Goal: Task Accomplishment & Management: Manage account settings

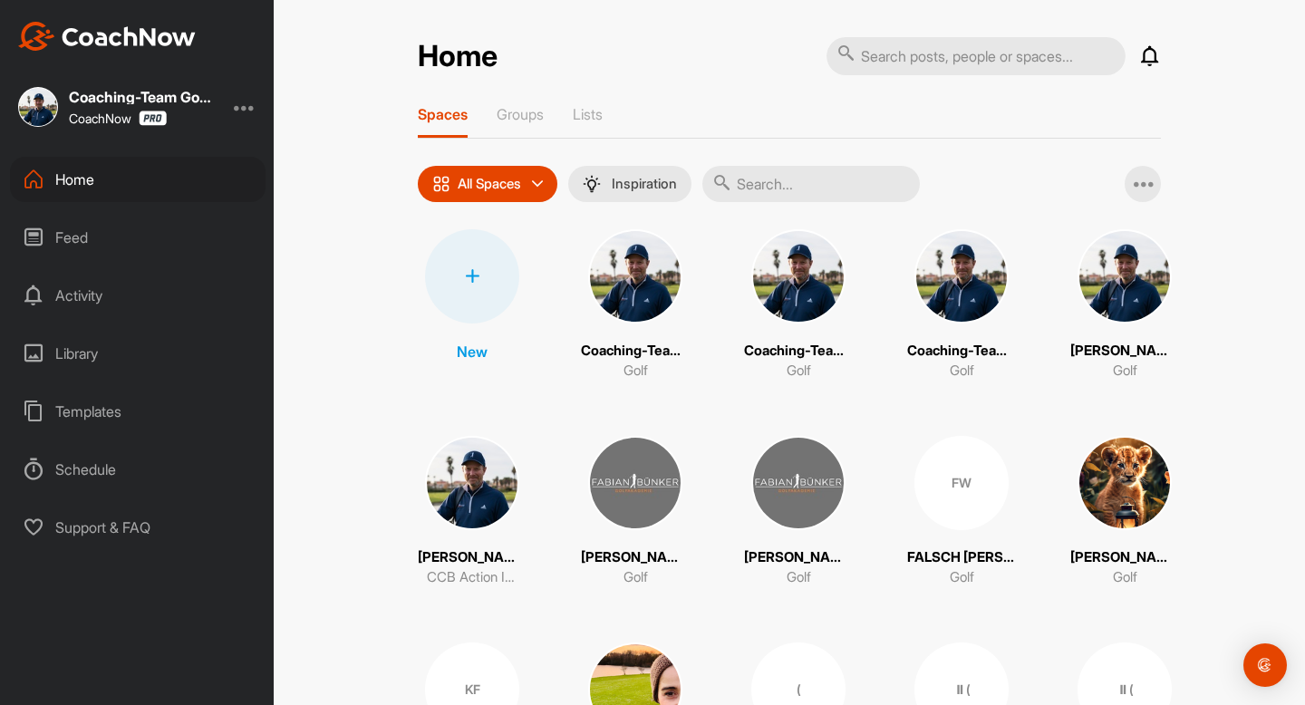
click at [838, 180] on input "text" at bounding box center [811, 184] width 218 height 36
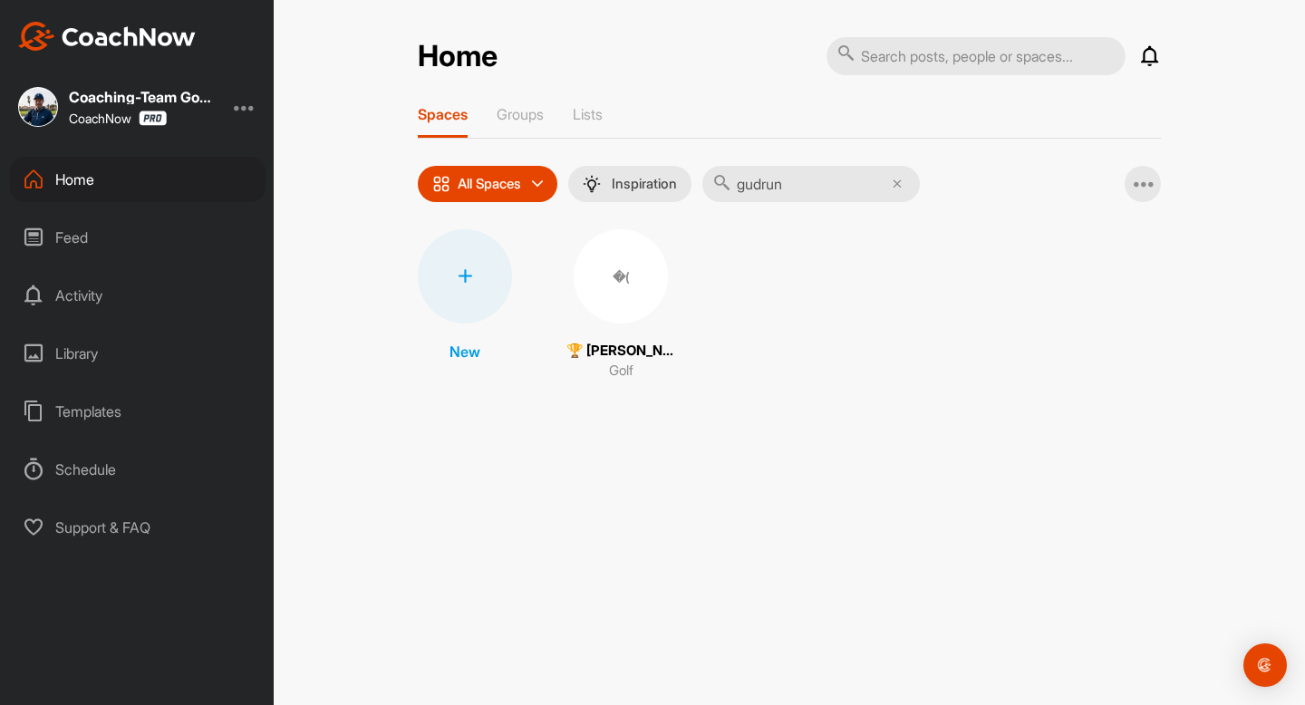
type input "gudrun"
click at [605, 283] on div "�(" at bounding box center [621, 276] width 94 height 94
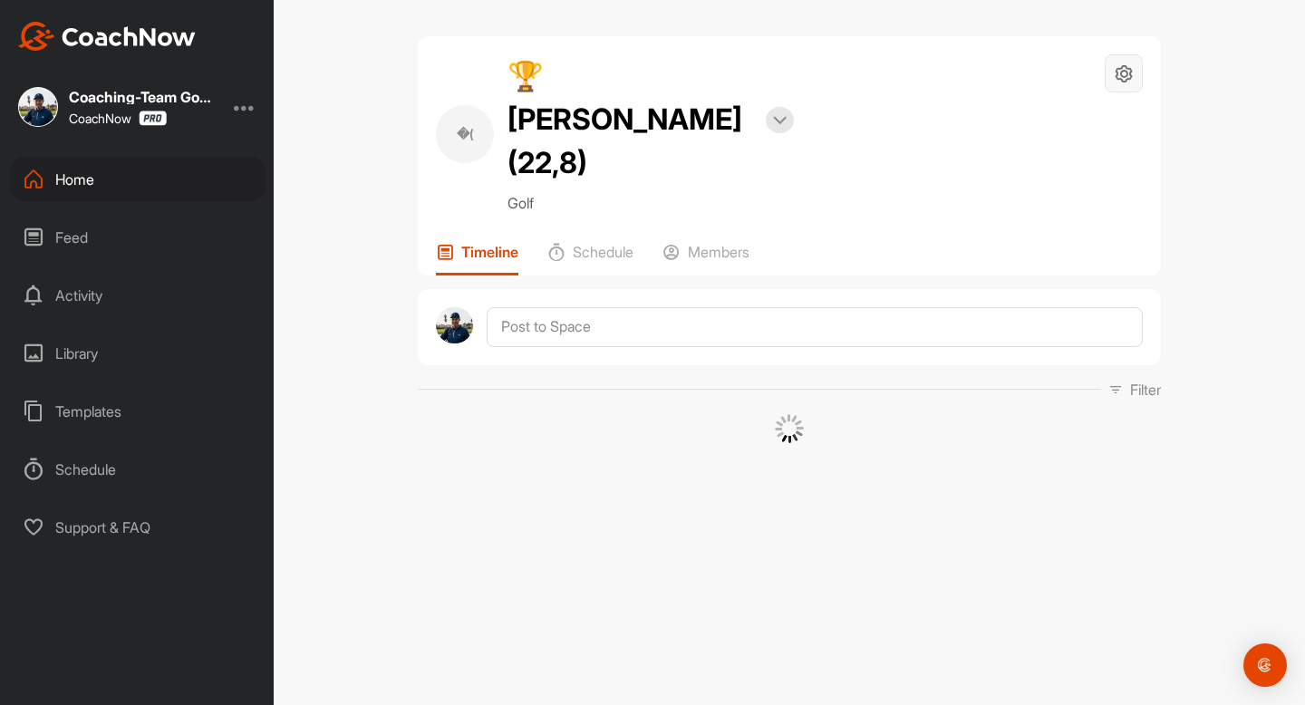
click at [1132, 78] on icon at bounding box center [1124, 73] width 21 height 21
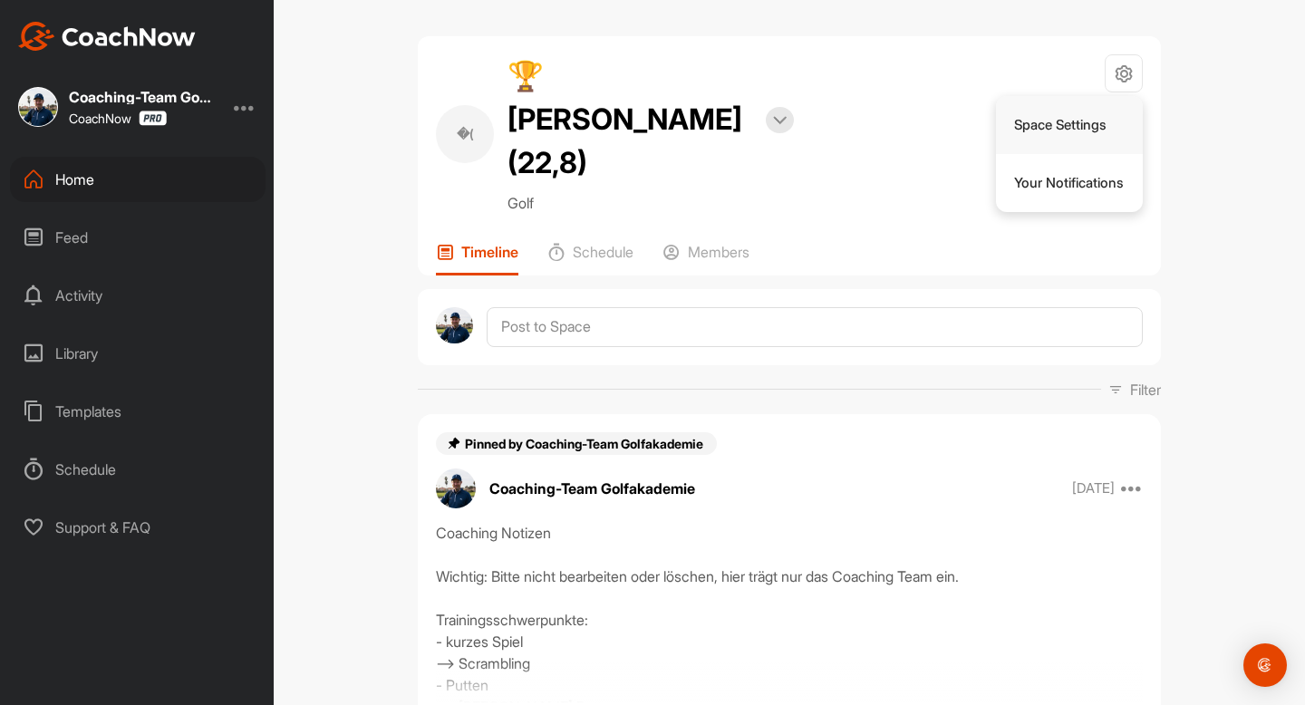
click at [1073, 125] on li "Space Settings" at bounding box center [1070, 125] width 148 height 58
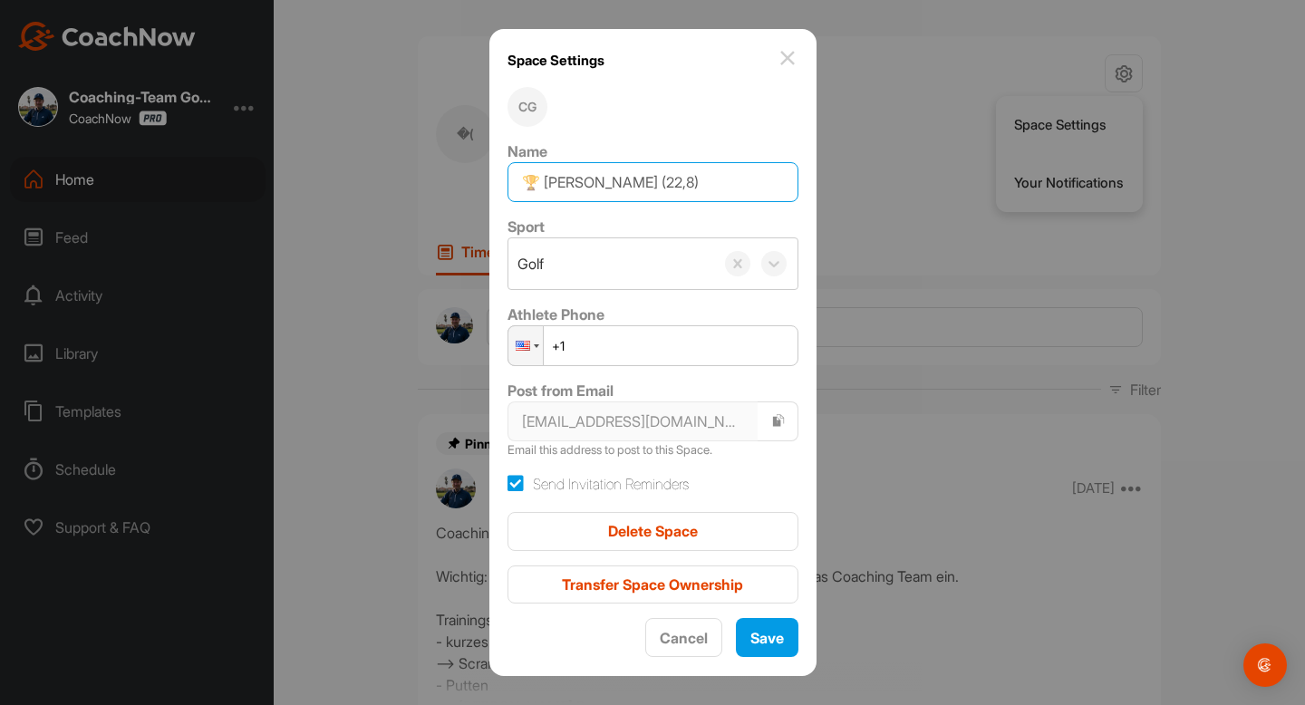
click at [540, 178] on input "🏆 [PERSON_NAME] (22,8)" at bounding box center [653, 182] width 291 height 40
type input "🚀 [PERSON_NAME] (22,8)"
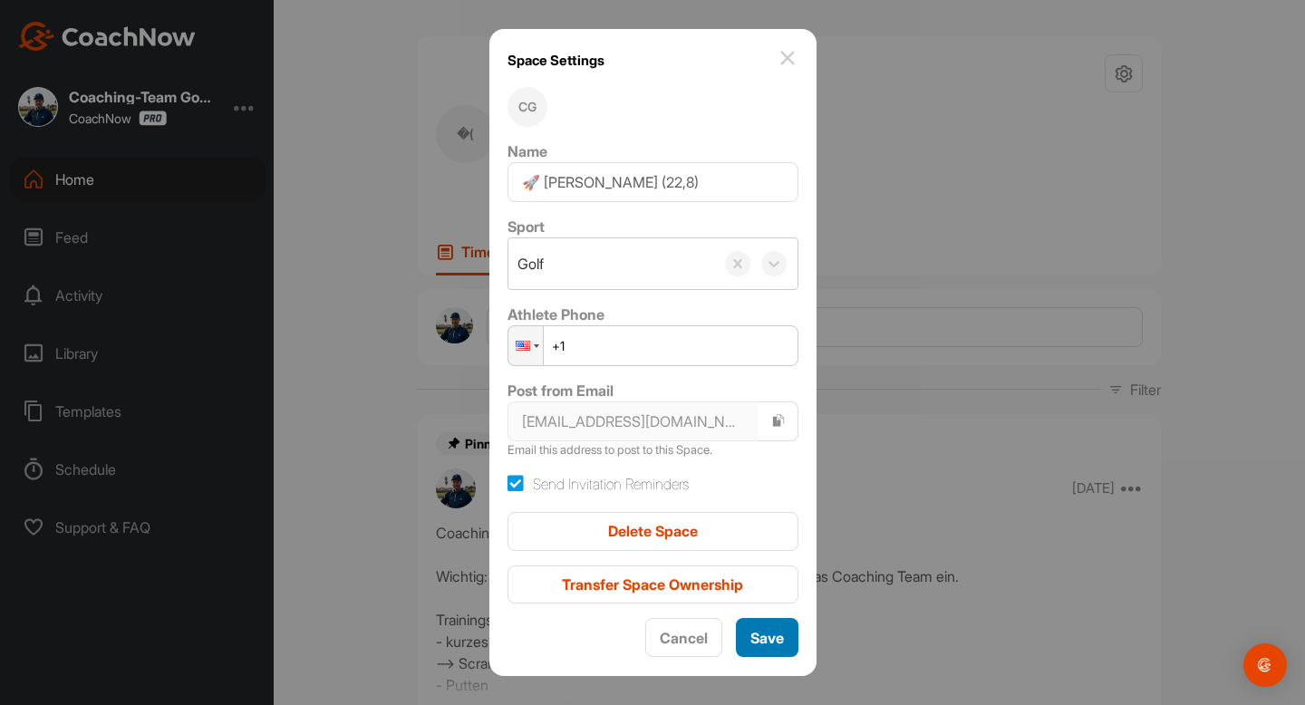
click at [769, 634] on span "Save" at bounding box center [768, 638] width 34 height 18
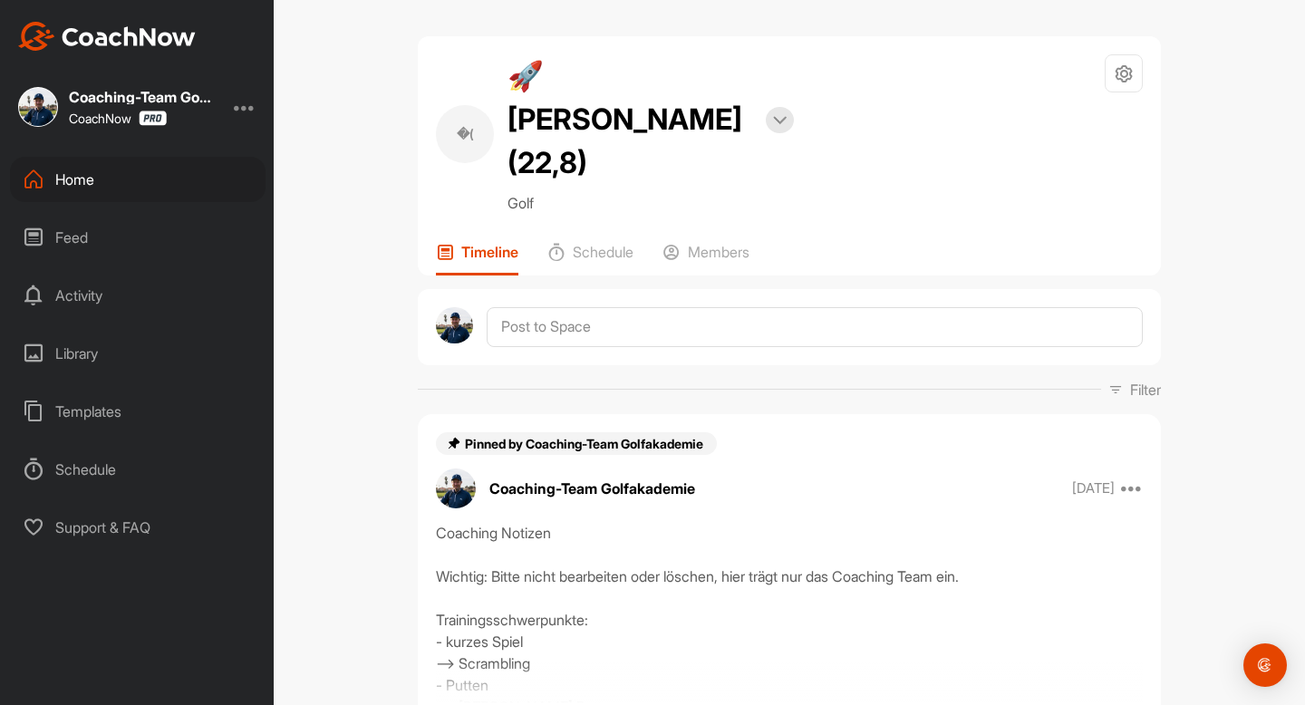
click at [91, 182] on div "Home" at bounding box center [138, 179] width 256 height 45
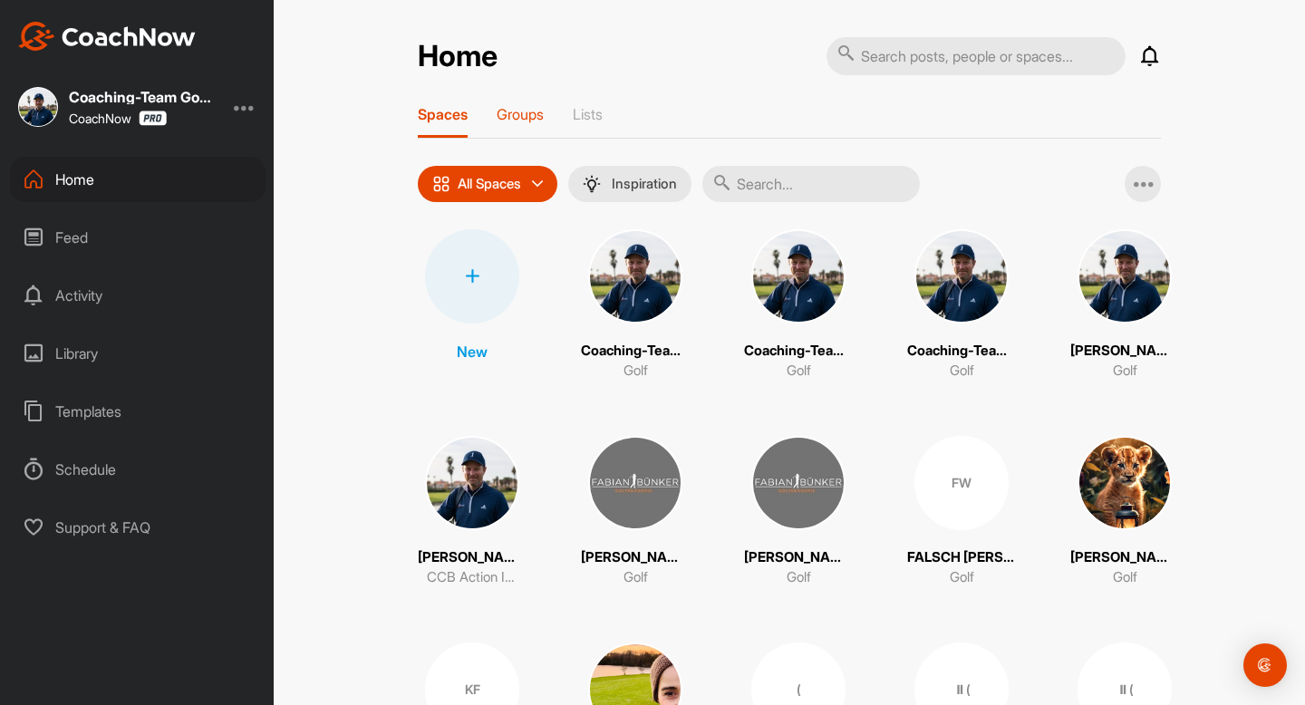
click at [538, 120] on p "Groups" at bounding box center [520, 114] width 47 height 18
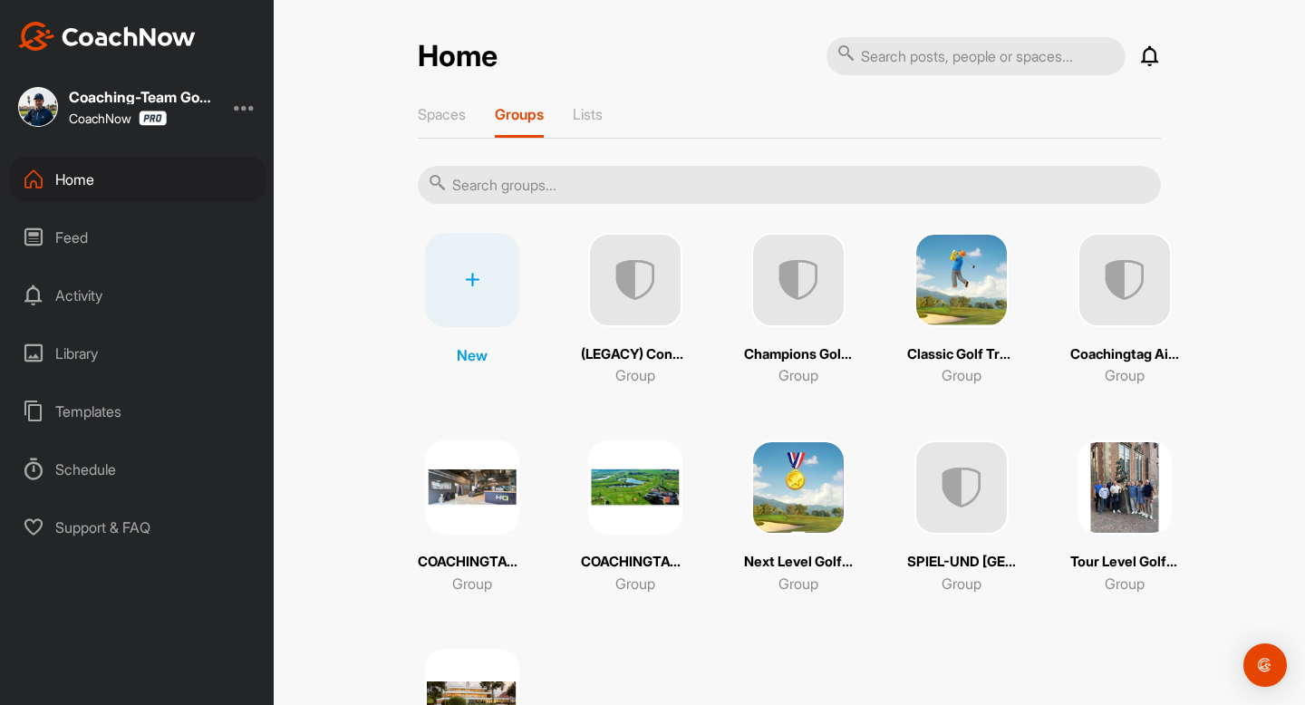
scroll to position [45, 0]
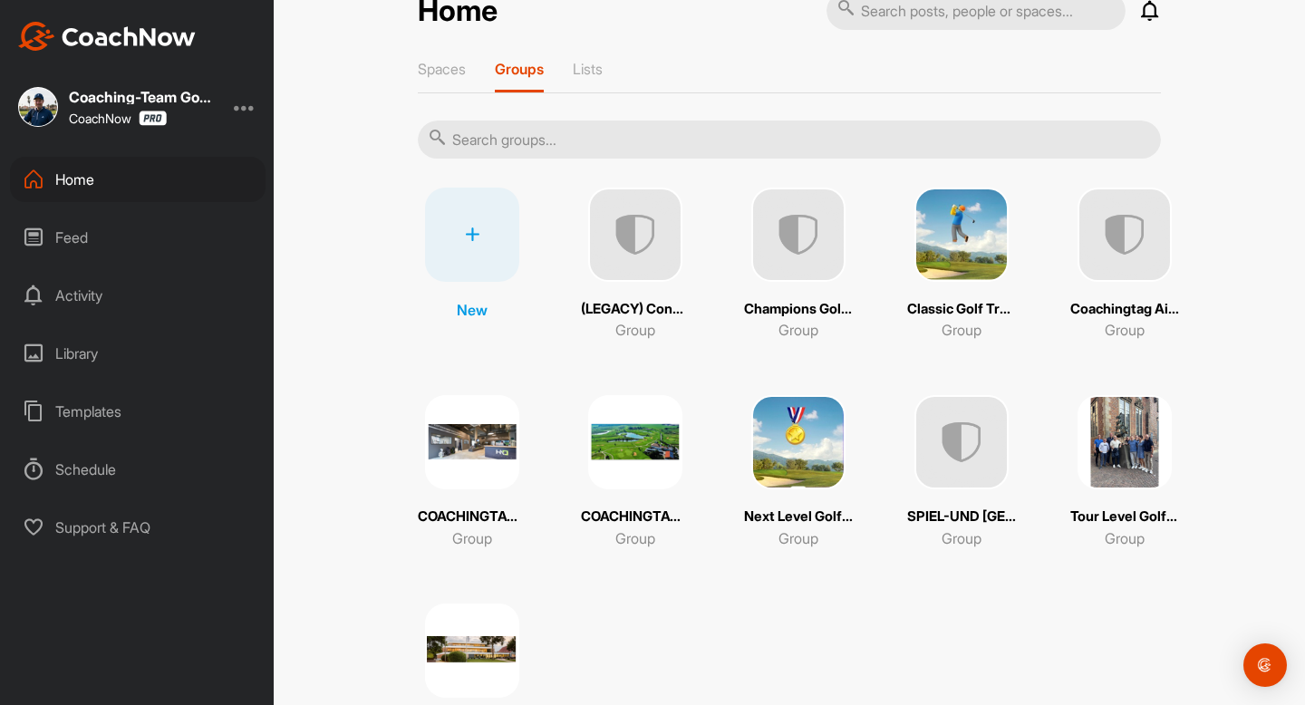
click at [818, 252] on img at bounding box center [798, 235] width 94 height 94
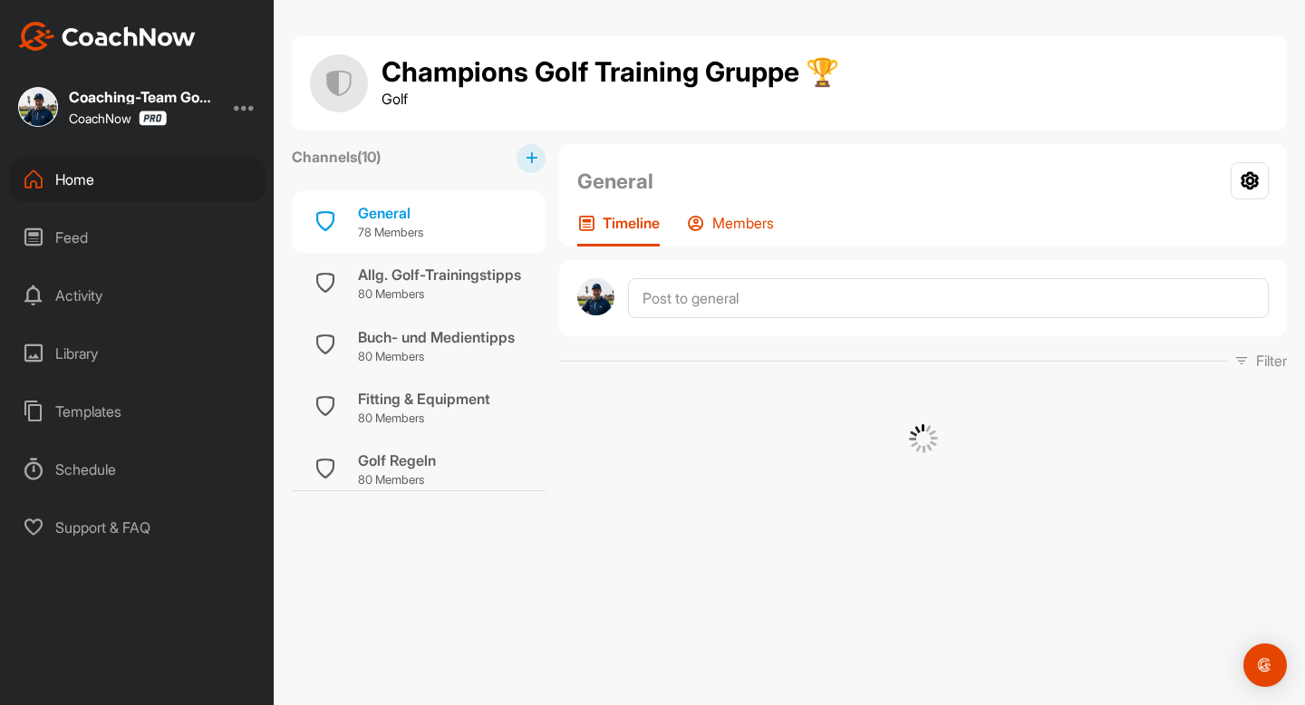
click at [719, 232] on div "Members" at bounding box center [730, 230] width 87 height 33
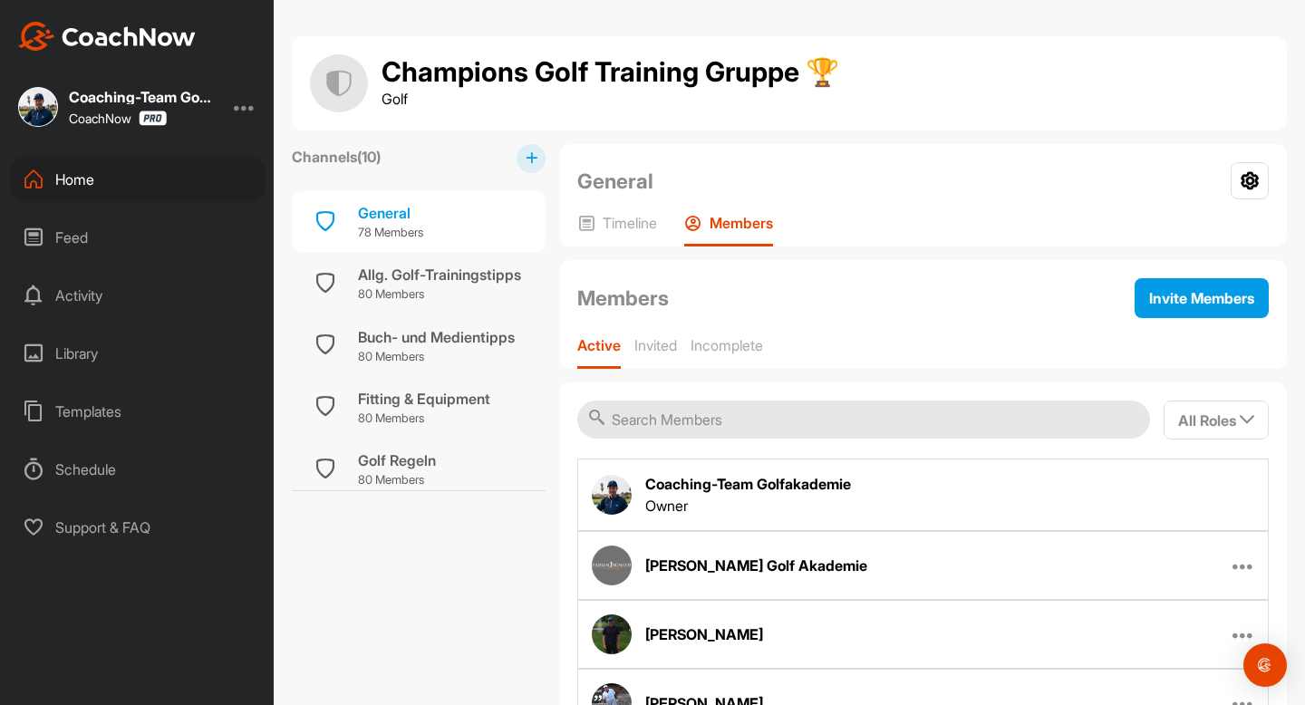
click at [705, 422] on input "text" at bounding box center [863, 420] width 573 height 38
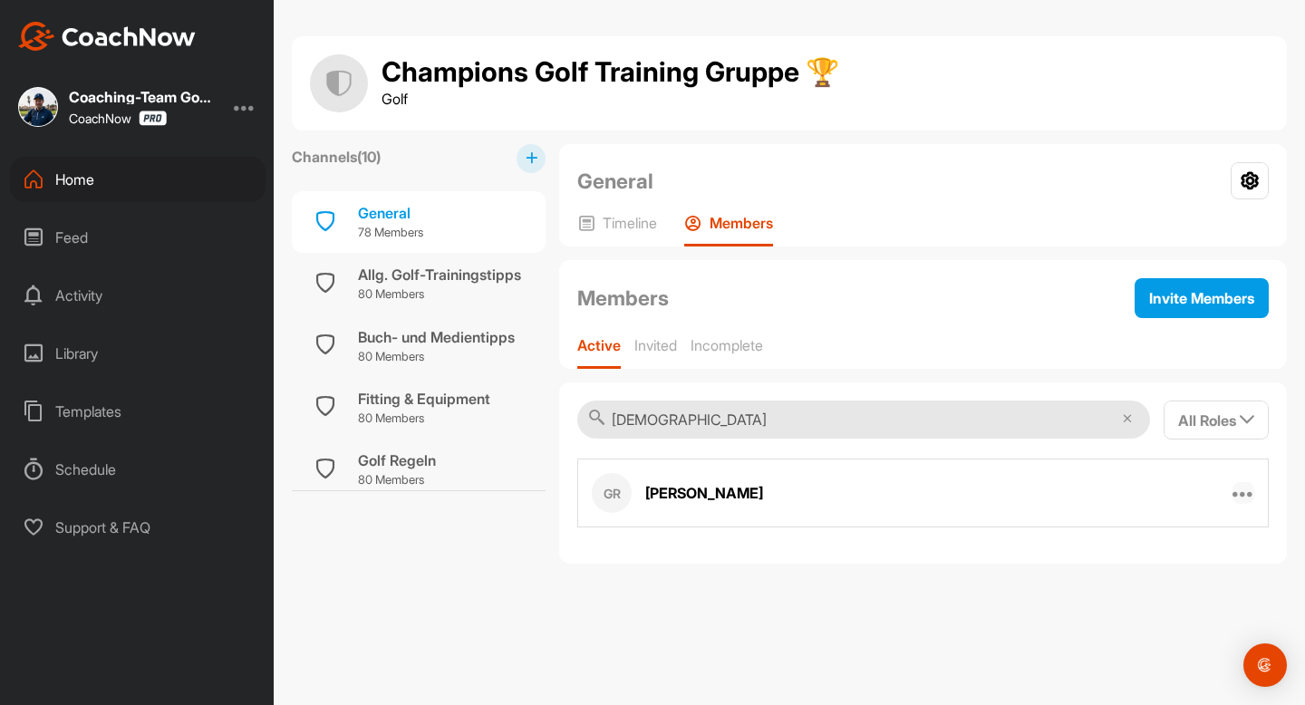
type input "[DEMOGRAPHIC_DATA]"
click at [1247, 491] on icon at bounding box center [1244, 493] width 22 height 22
click at [1205, 606] on p "Remove From Group" at bounding box center [1172, 608] width 128 height 19
click at [85, 177] on div "Home" at bounding box center [138, 179] width 256 height 45
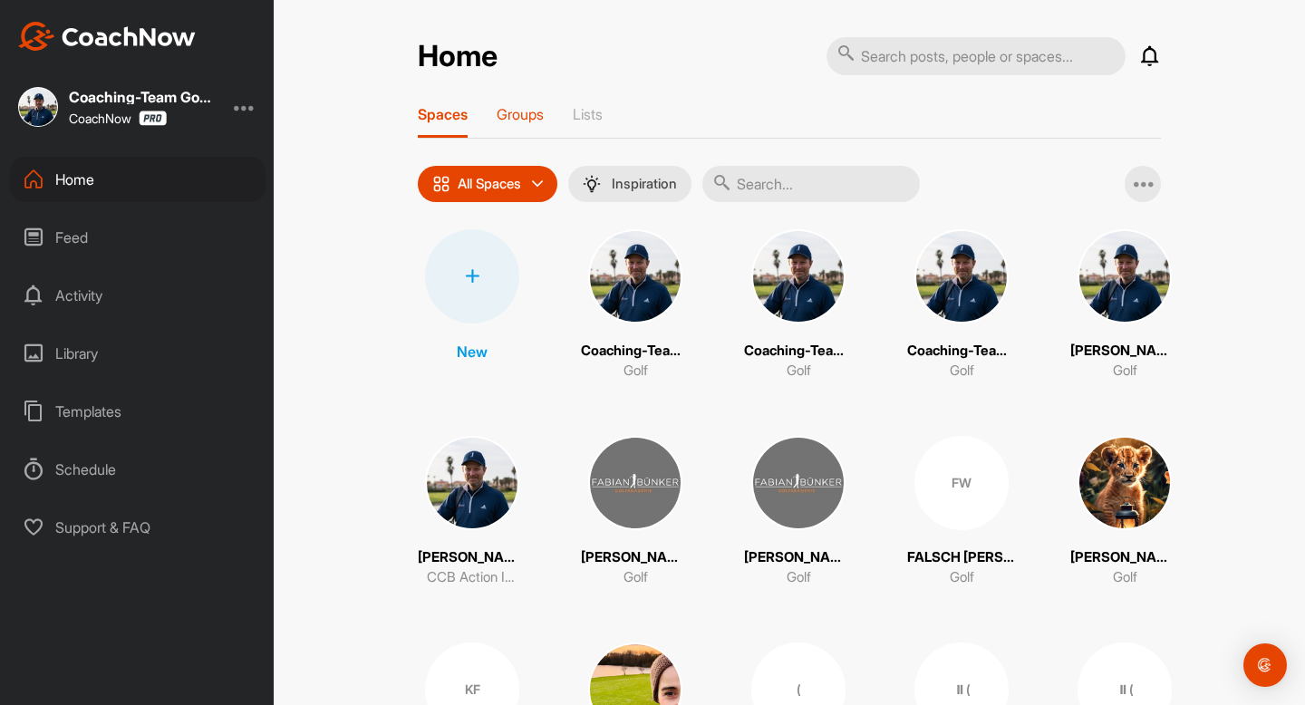
click at [520, 126] on div "Groups" at bounding box center [520, 121] width 47 height 33
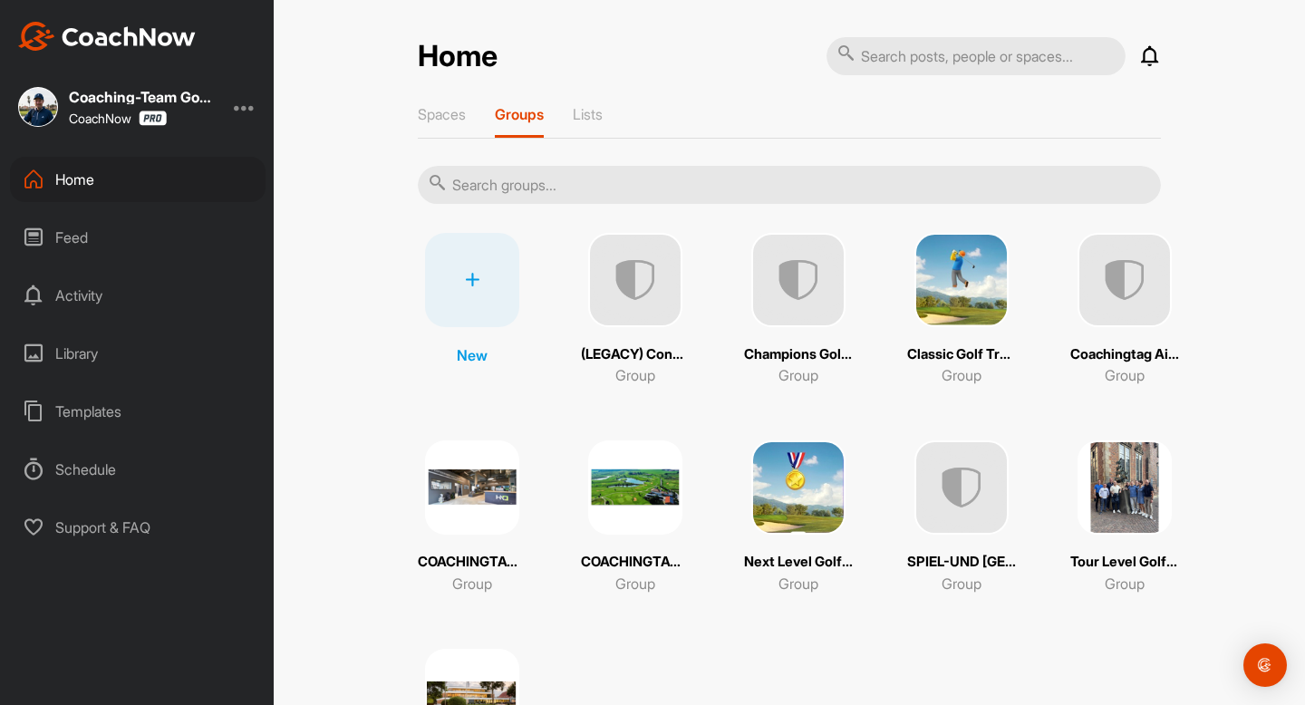
click at [1120, 489] on img at bounding box center [1125, 488] width 94 height 94
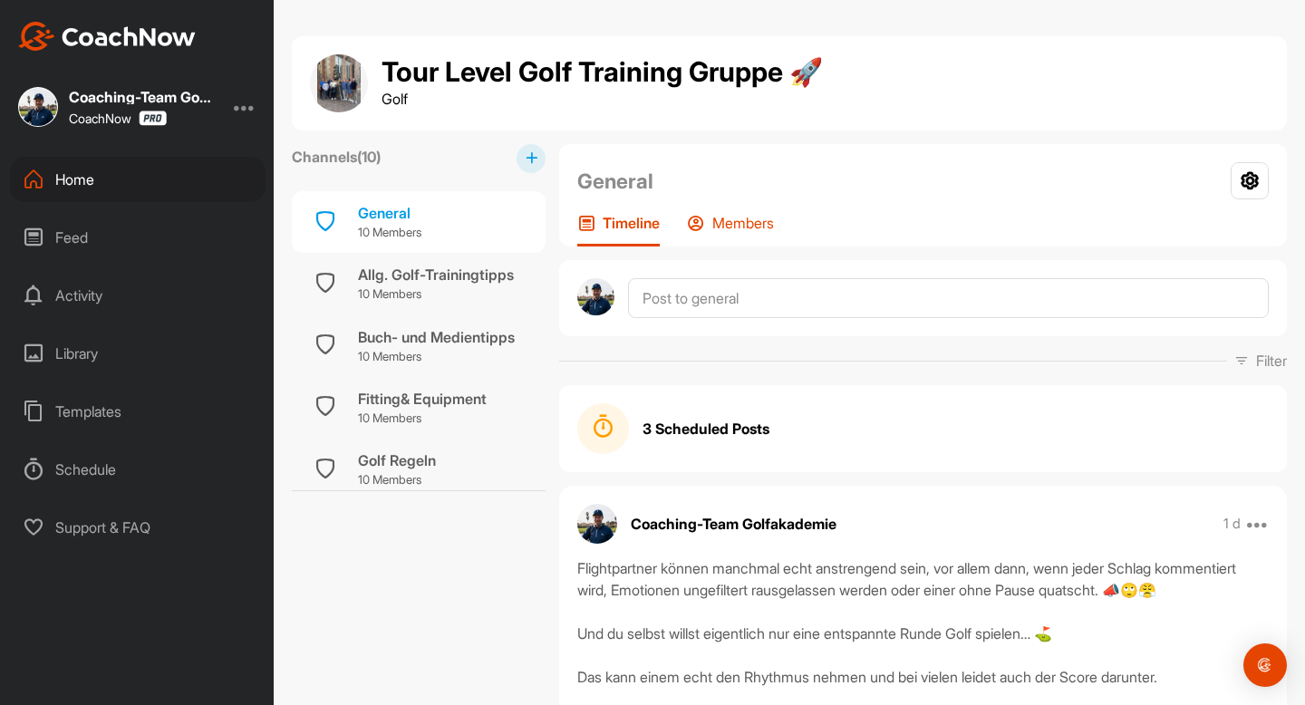
click at [737, 222] on p "Members" at bounding box center [743, 223] width 62 height 18
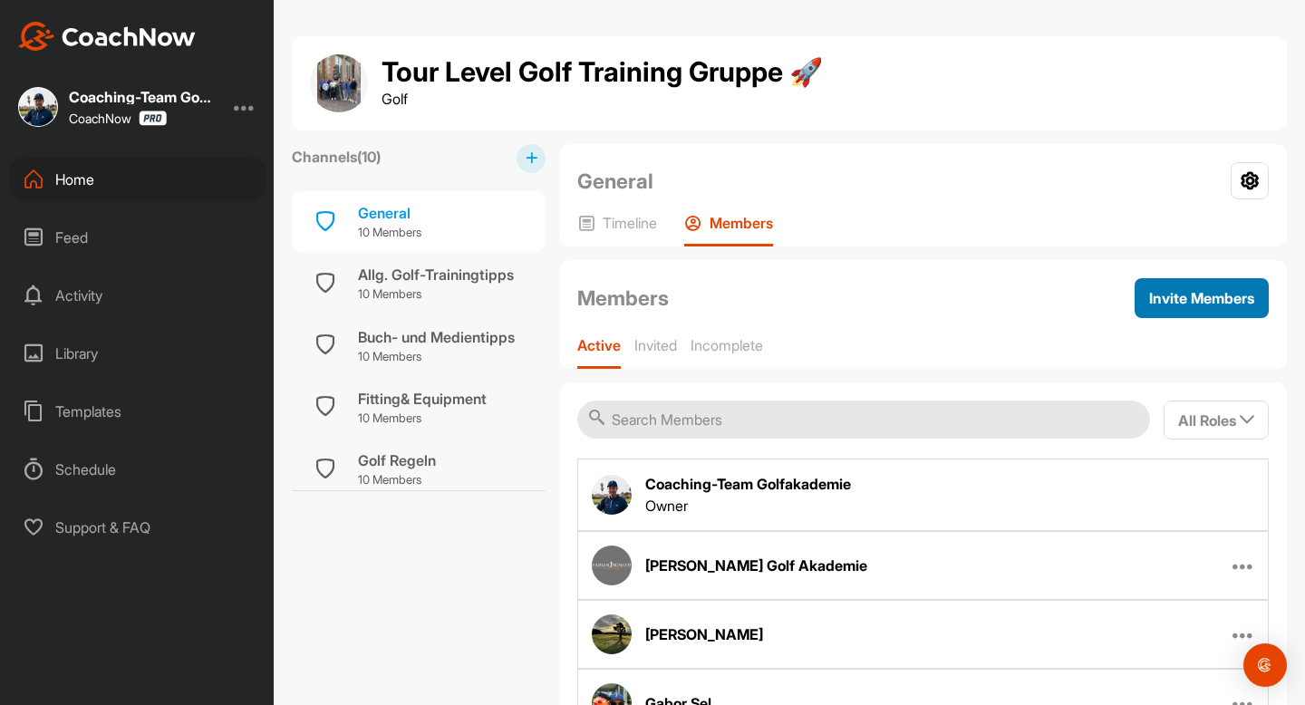
click at [1157, 298] on span "Invite Members" at bounding box center [1201, 298] width 105 height 18
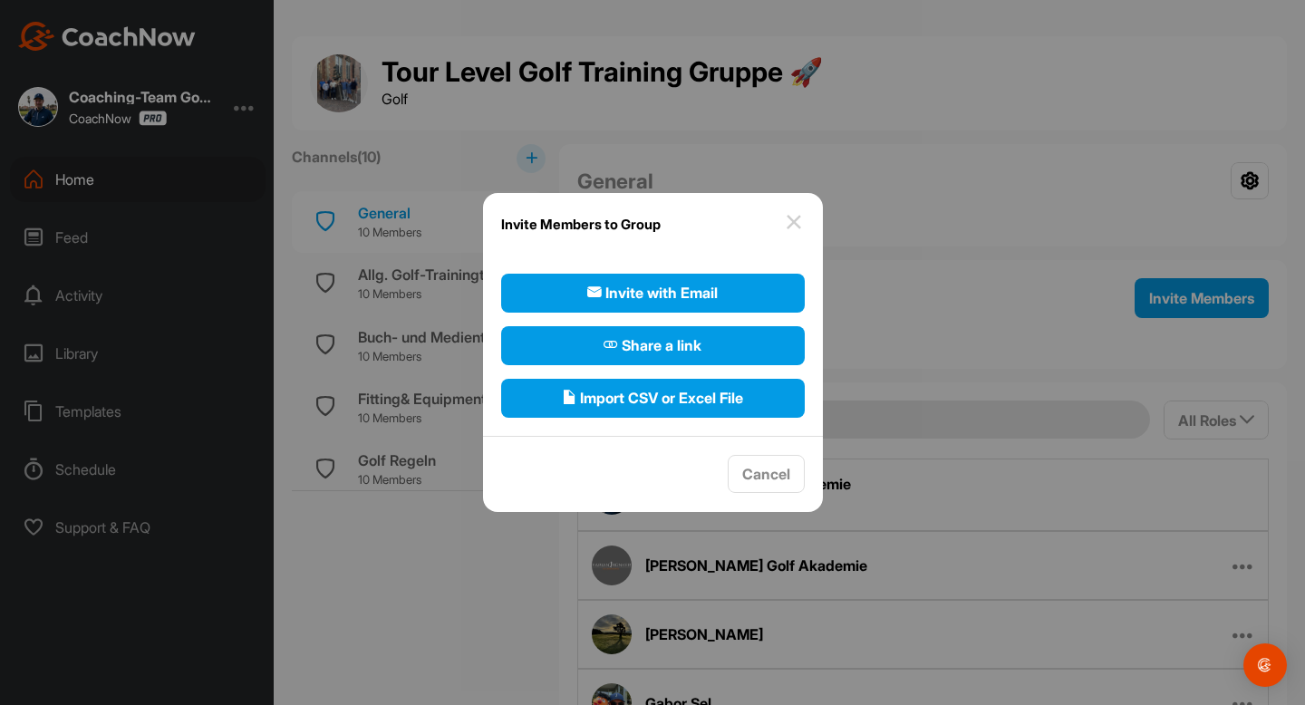
click at [791, 232] on img at bounding box center [794, 222] width 22 height 22
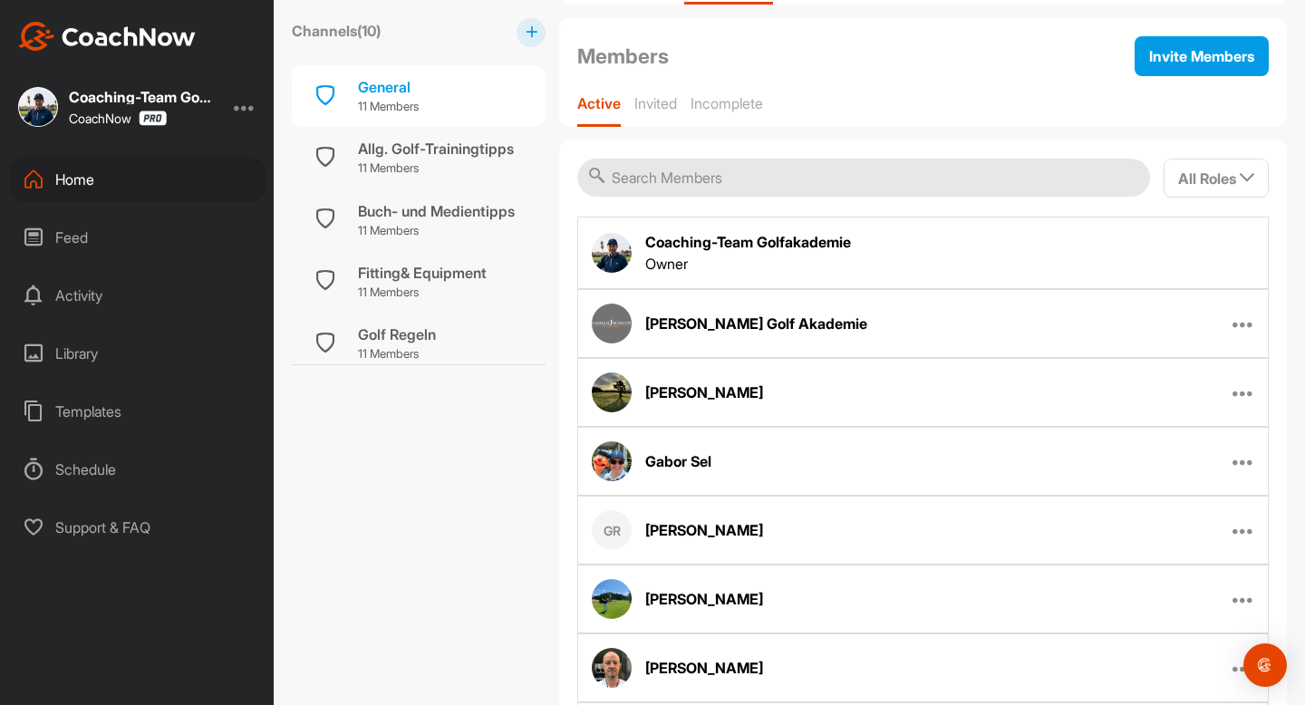
scroll to position [245, 0]
